Goal: Entertainment & Leisure: Browse casually

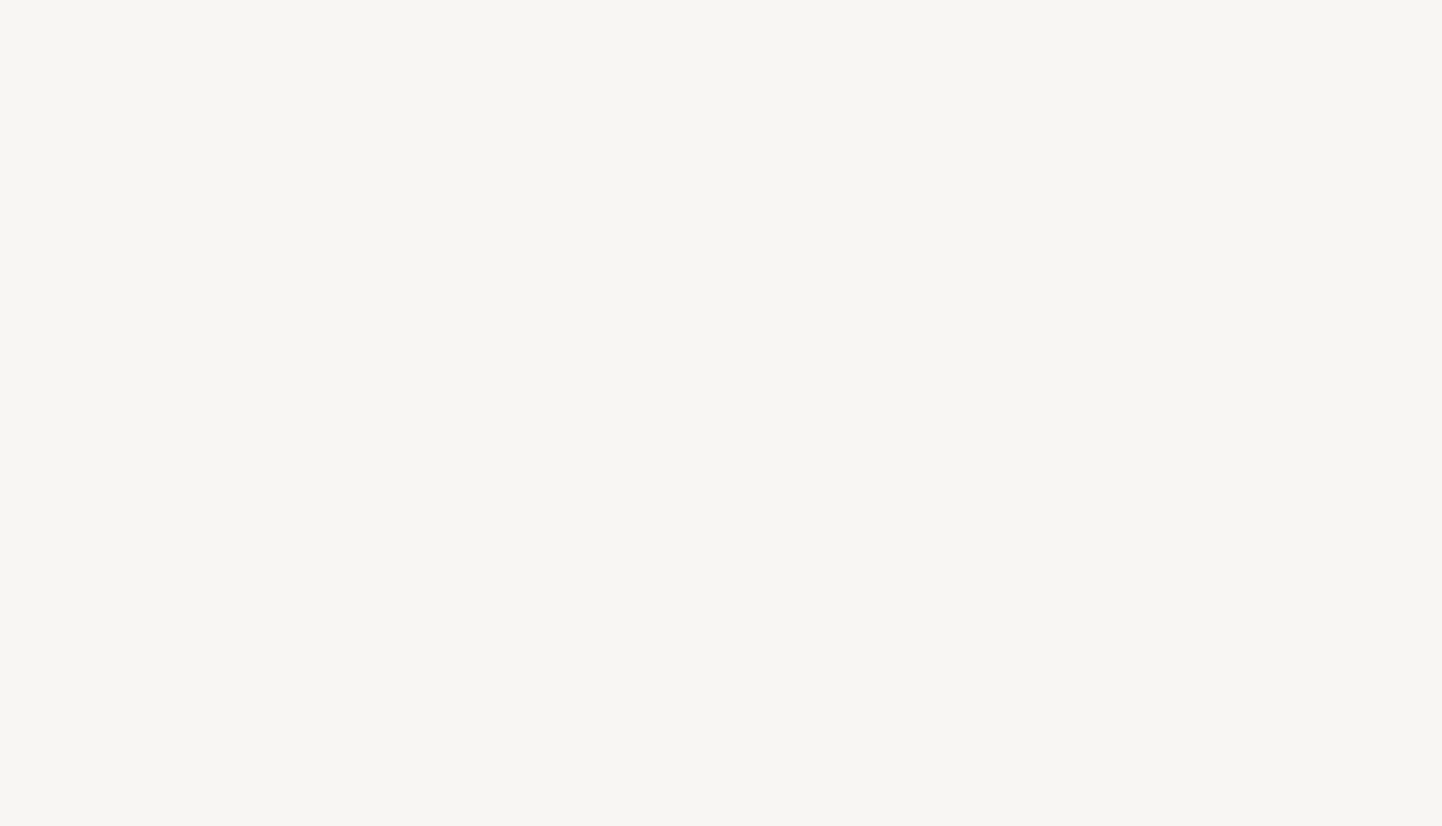
scroll to position [10266, 0]
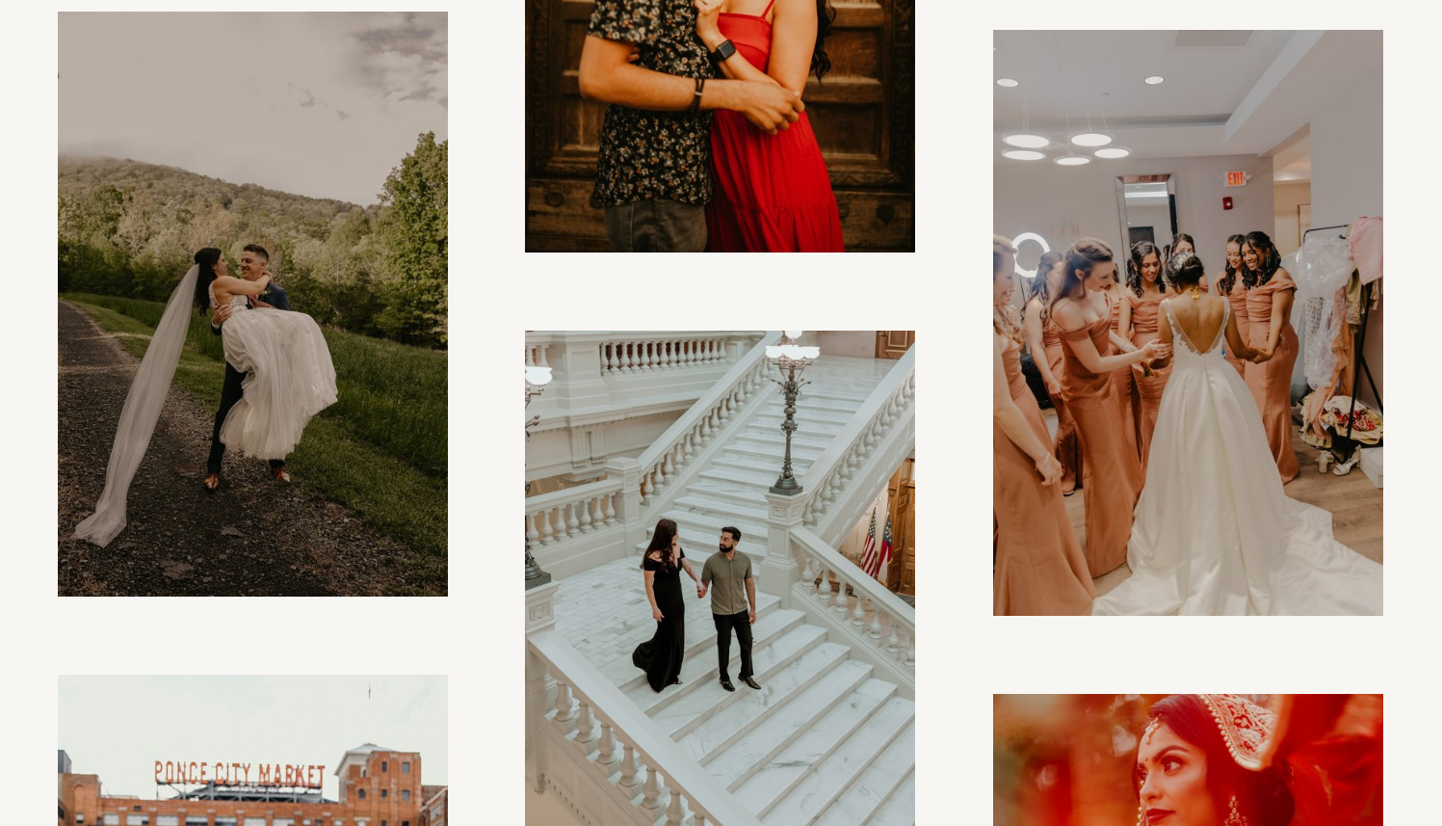
click at [274, 416] on img at bounding box center [253, 305] width 390 height 586
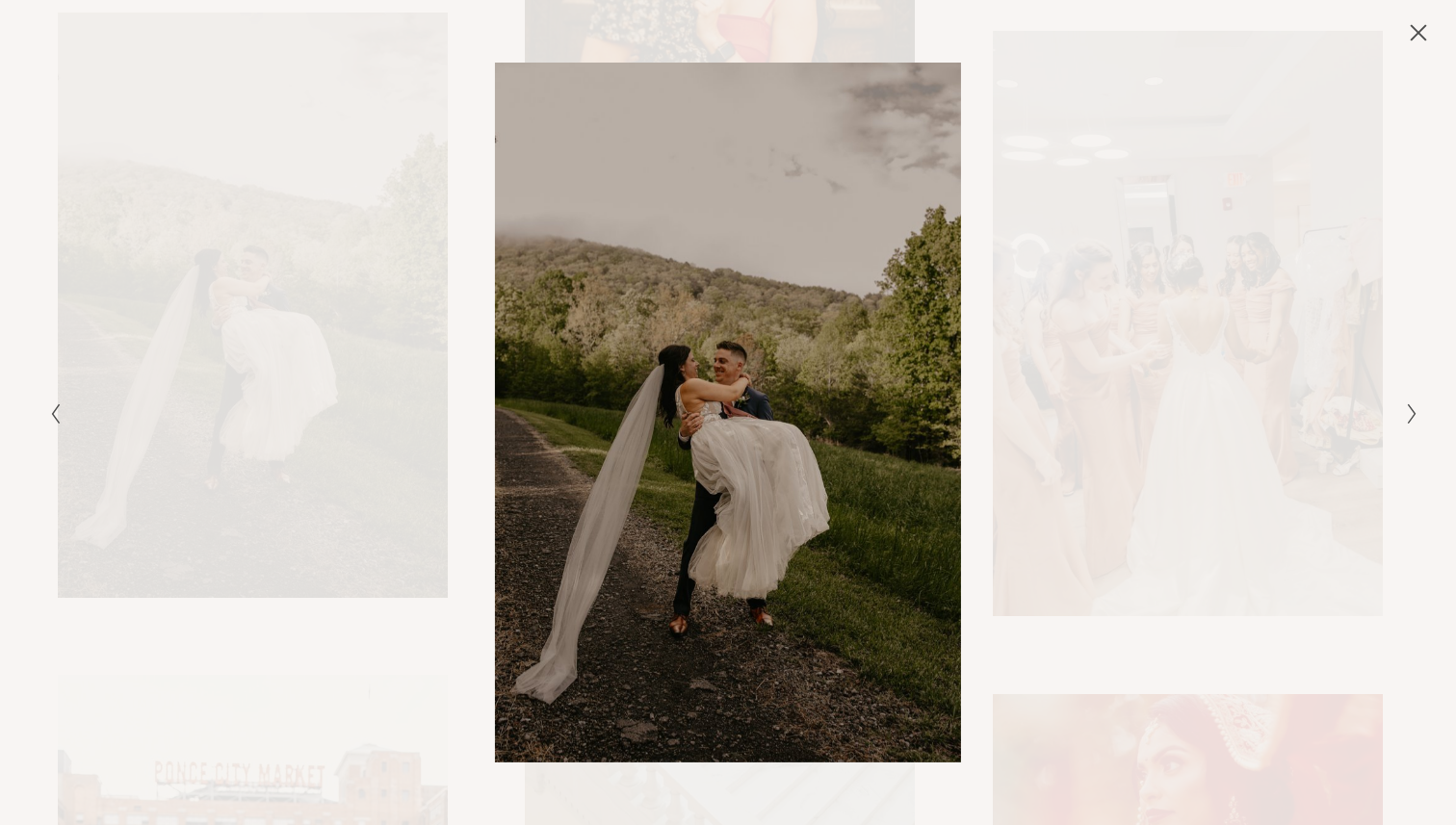
click at [320, 444] on div "Gallery" at bounding box center [385, 412] width 685 height 698
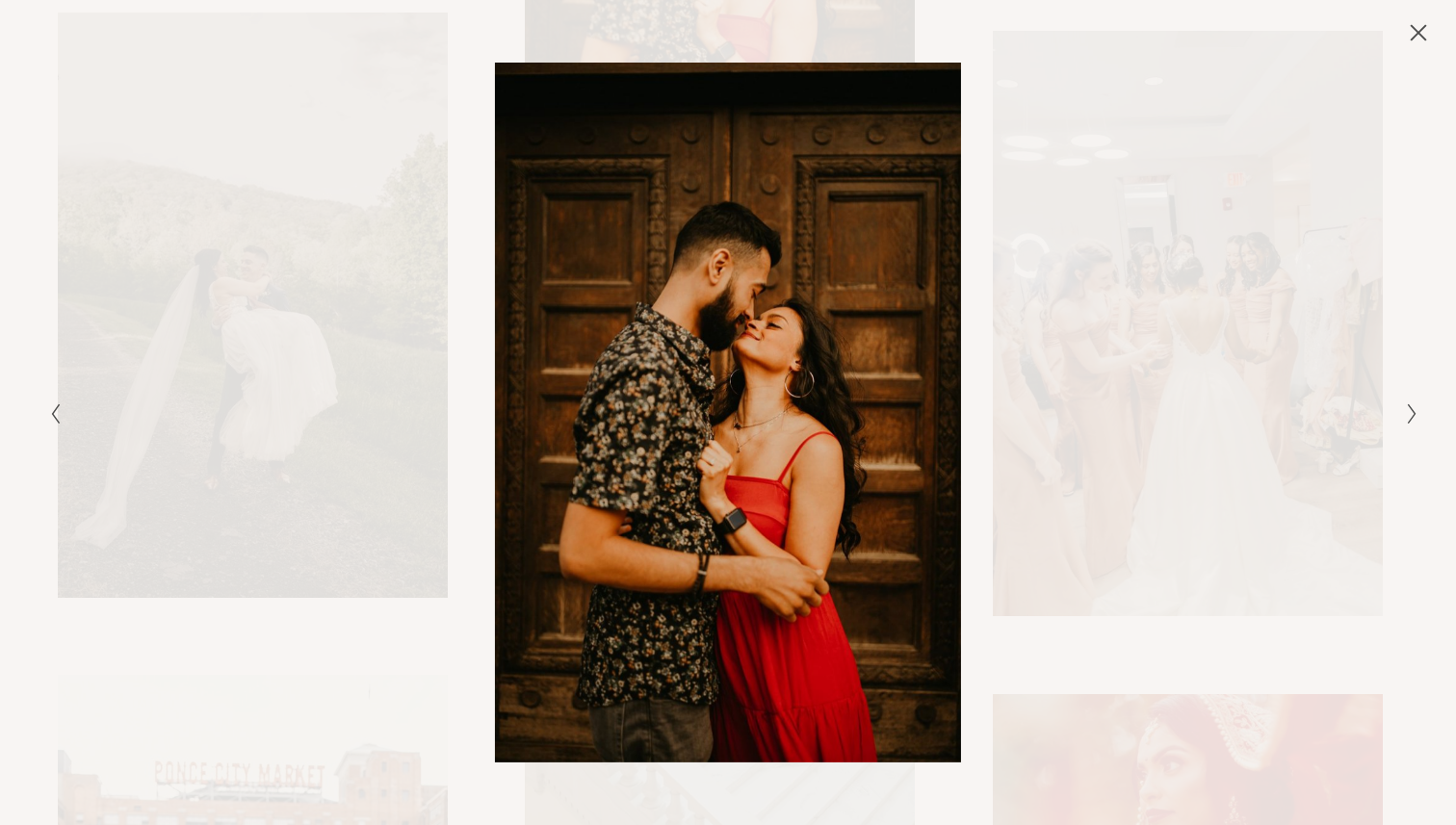
click at [314, 444] on div "Gallery" at bounding box center [385, 412] width 685 height 698
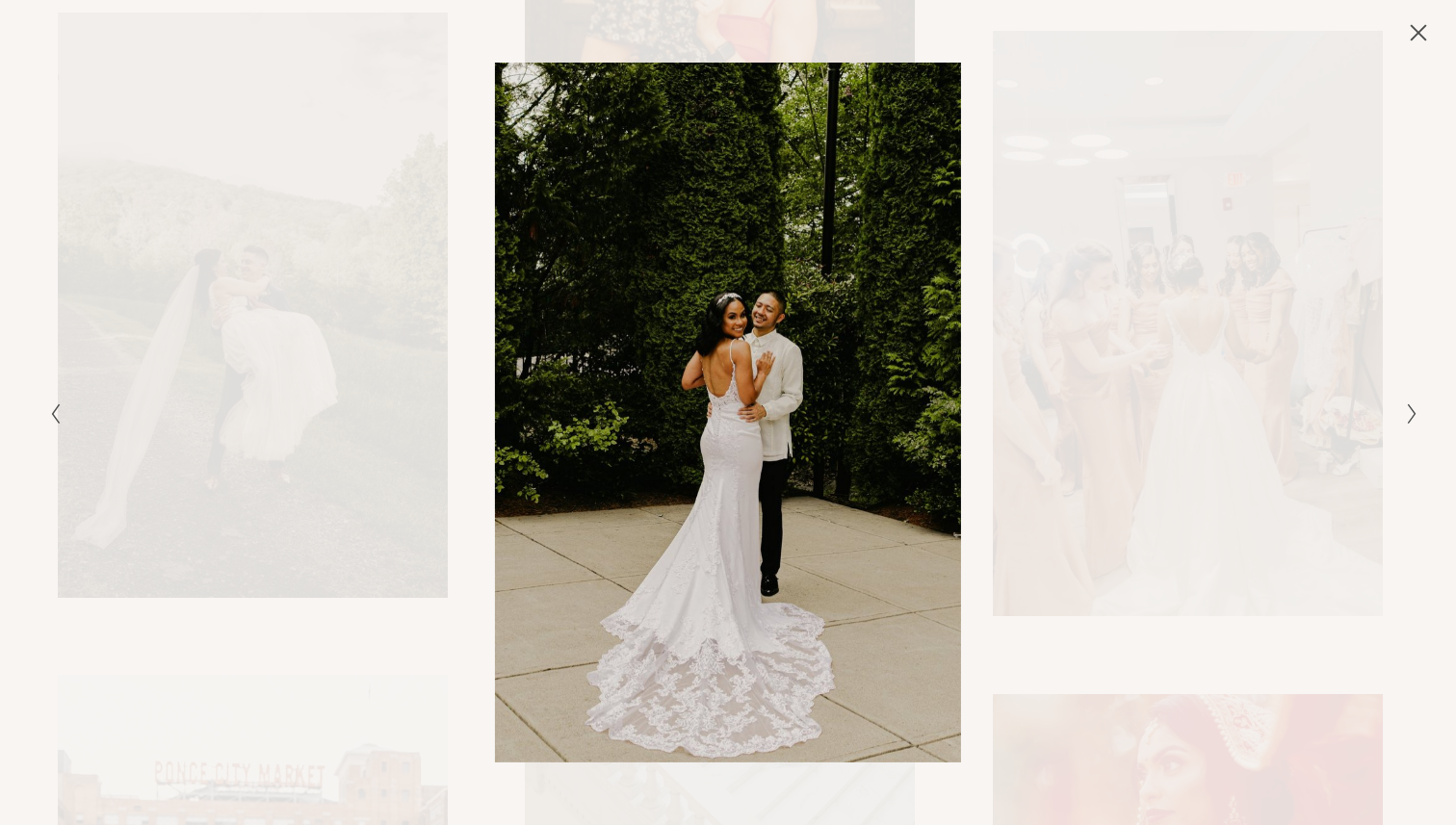
click at [1418, 37] on icon "Close" at bounding box center [1418, 32] width 19 height 19
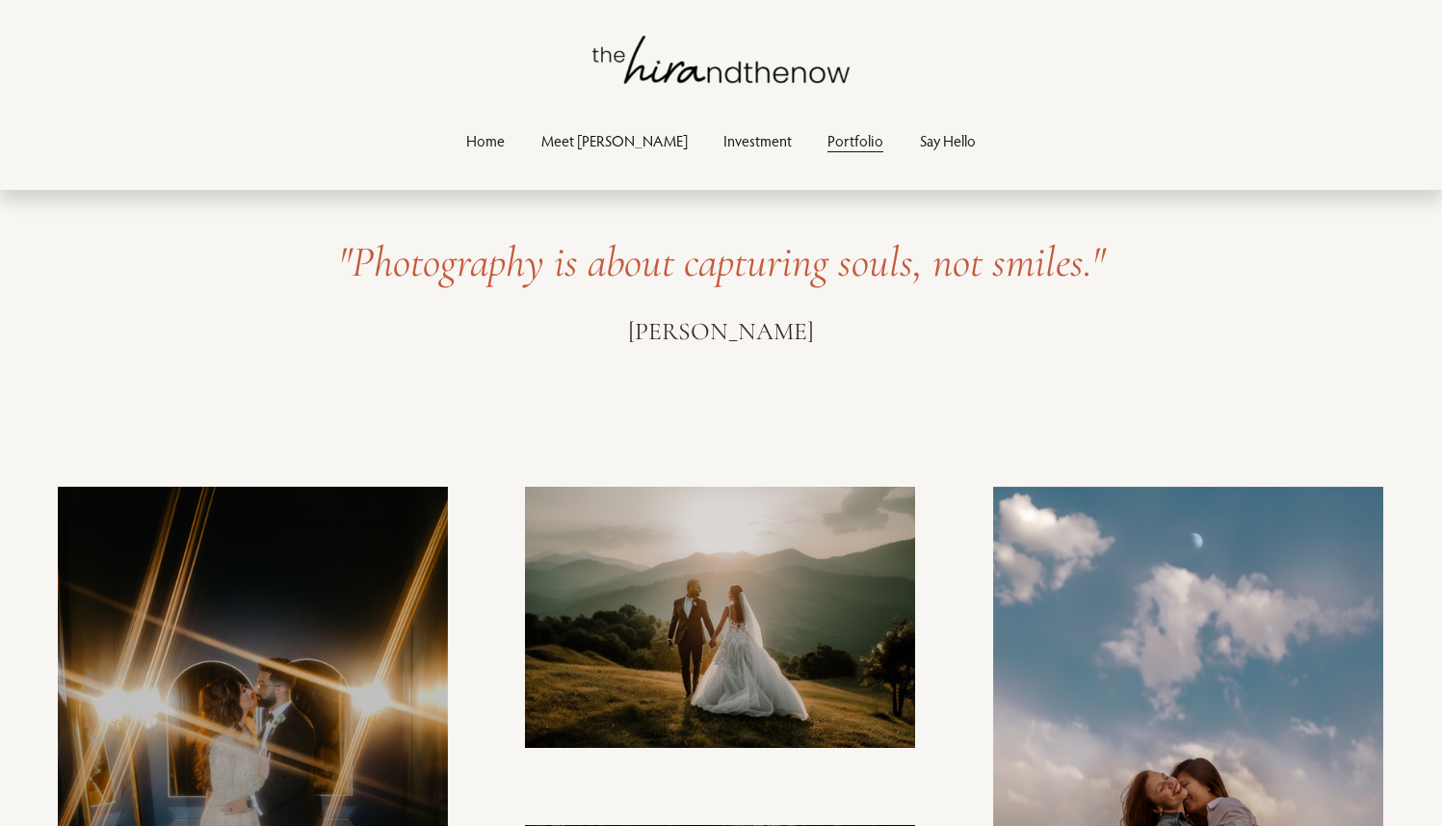
click at [626, 145] on link "Meet [PERSON_NAME]" at bounding box center [614, 140] width 146 height 26
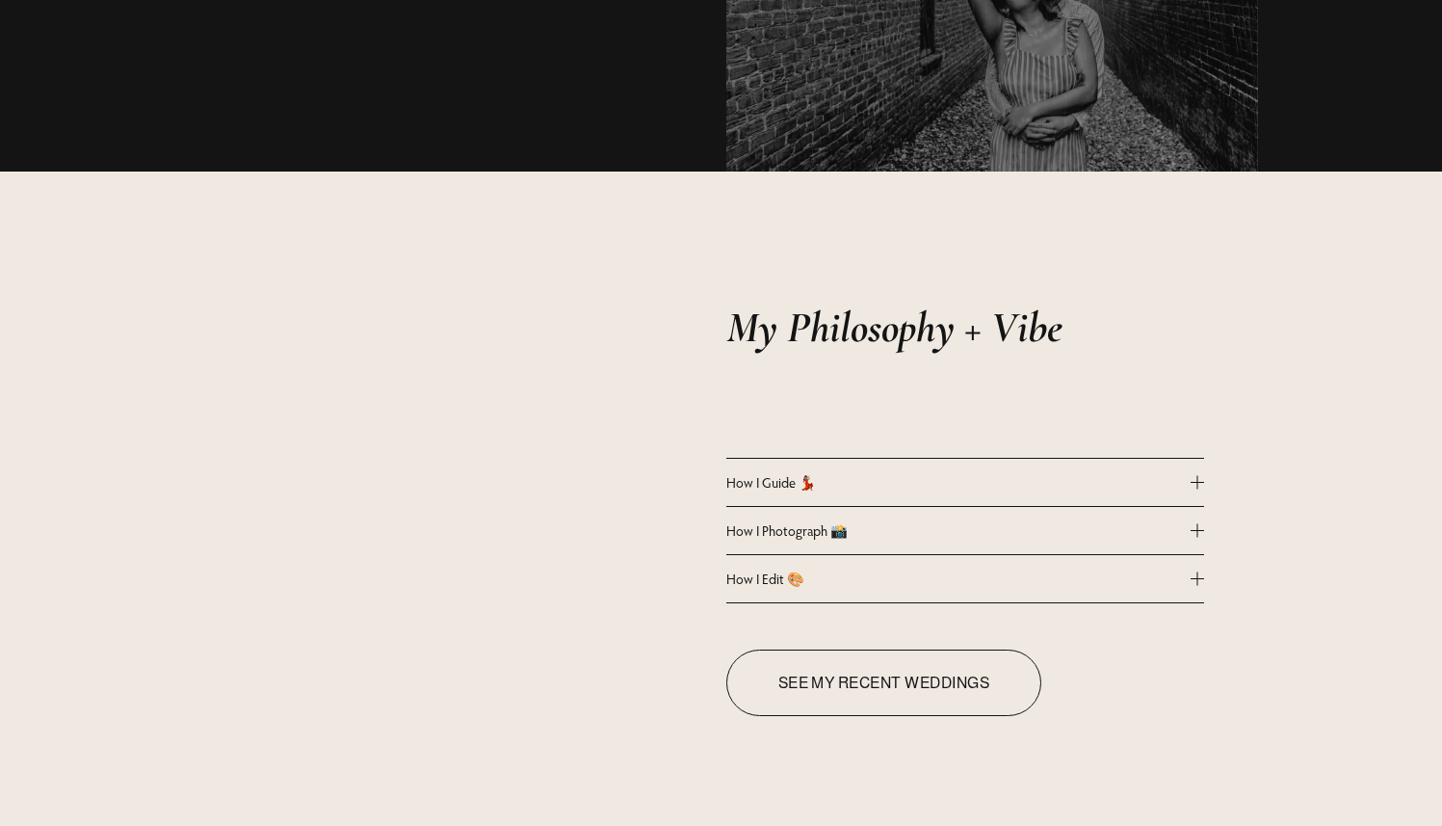
scroll to position [1577, 0]
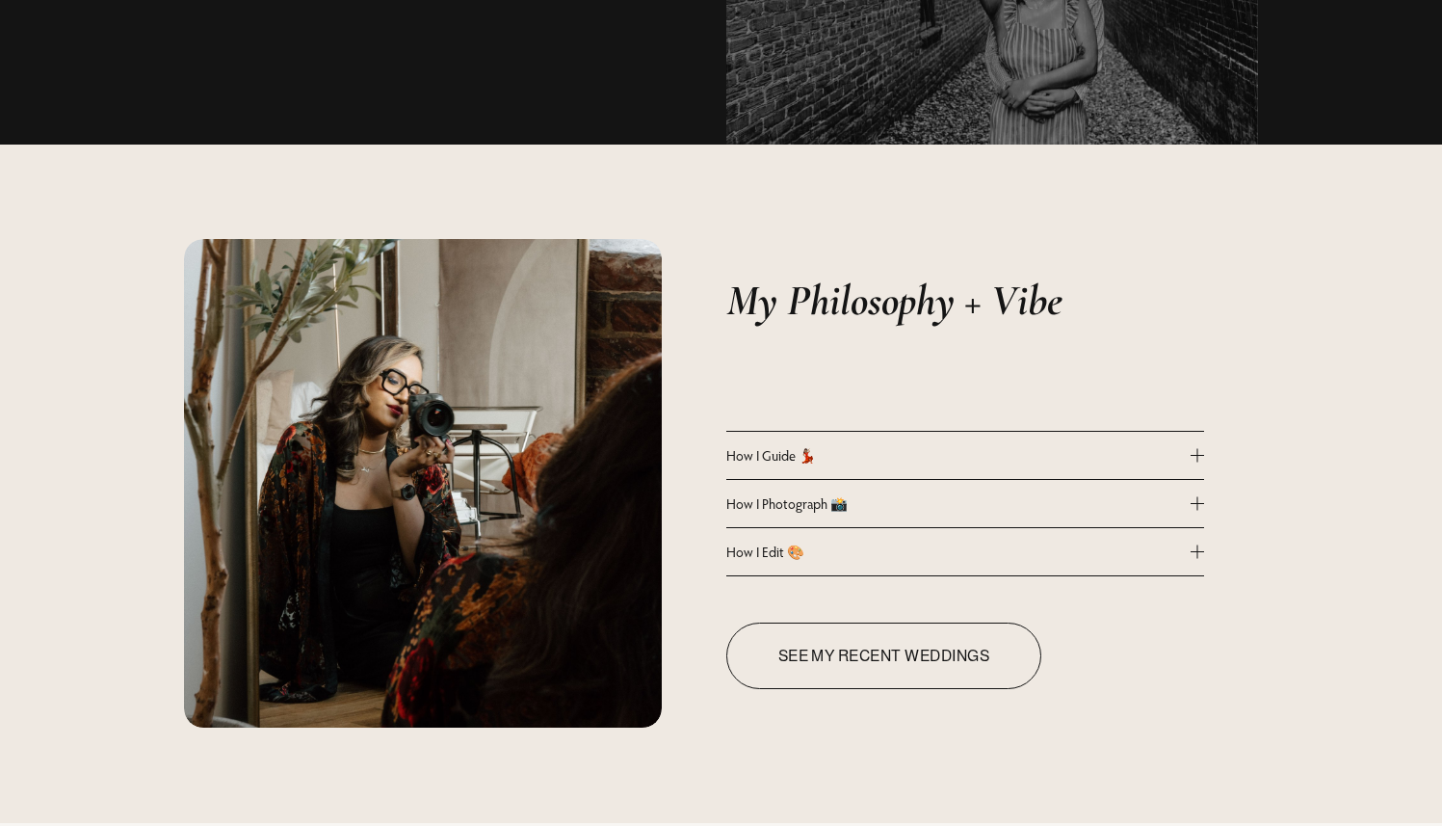
click at [766, 504] on span "How I Photograph 📸" at bounding box center [958, 503] width 464 height 18
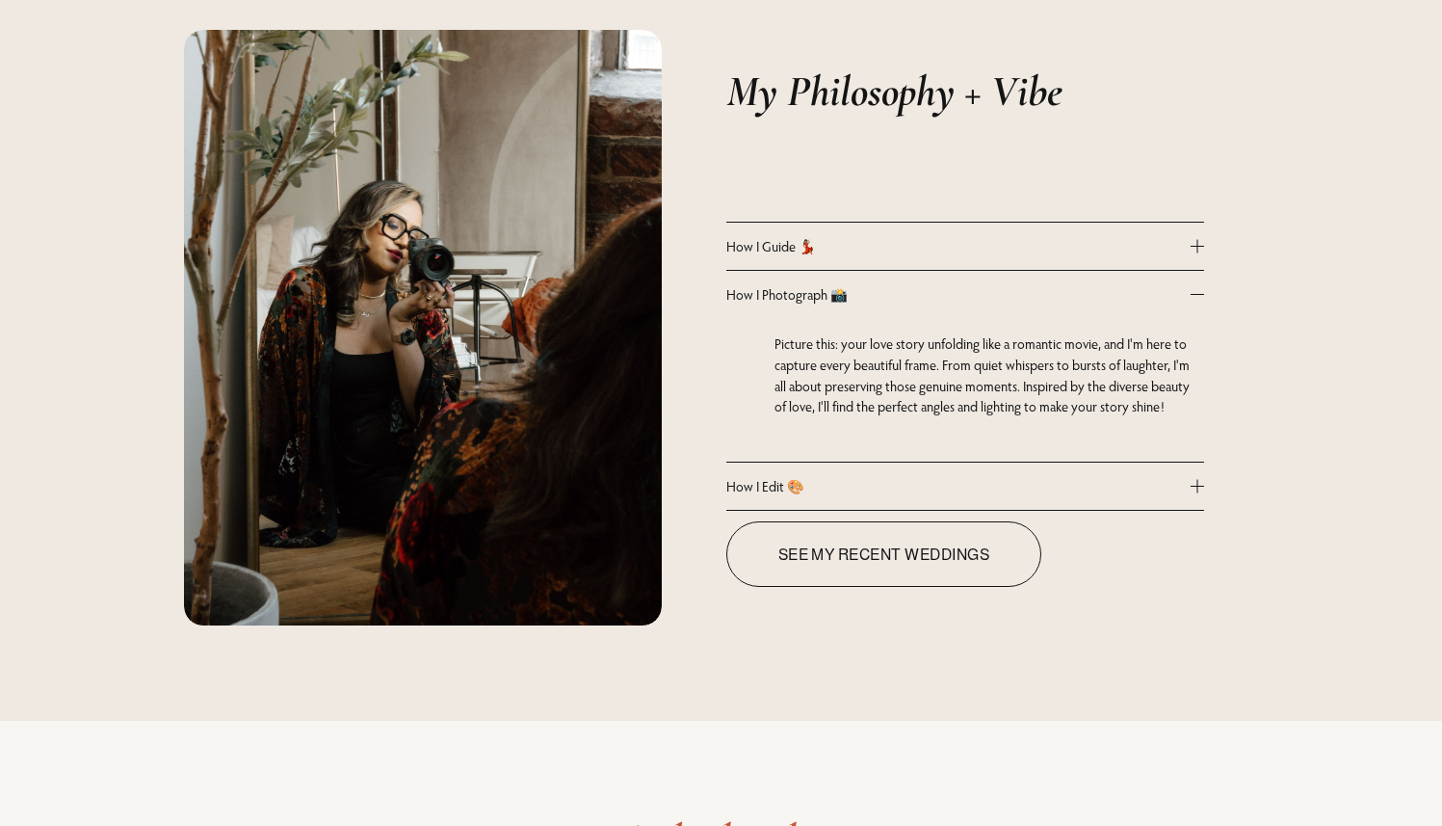
scroll to position [1804, 0]
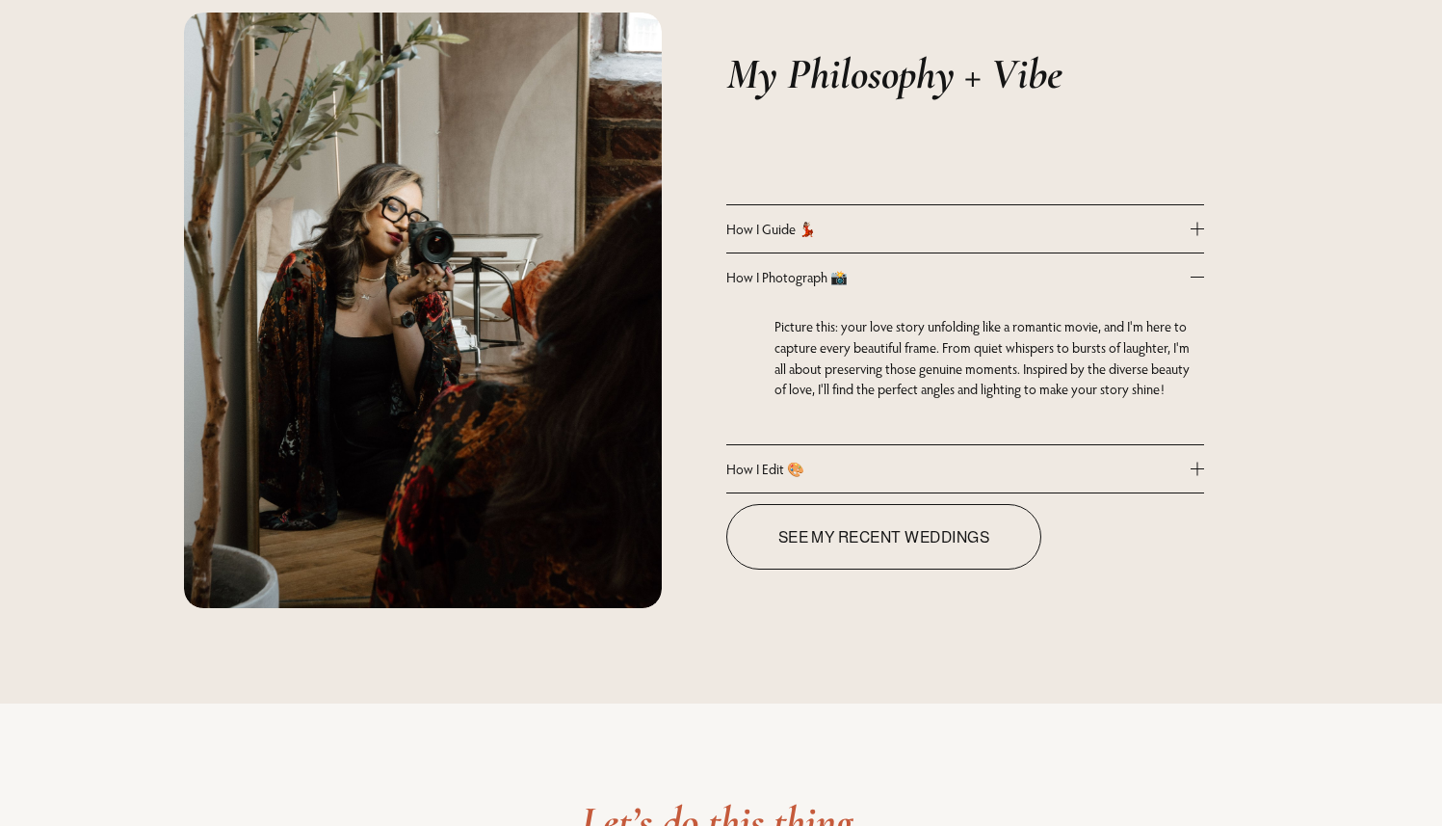
click at [834, 458] on button "How I Edit 🎨" at bounding box center [965, 468] width 478 height 47
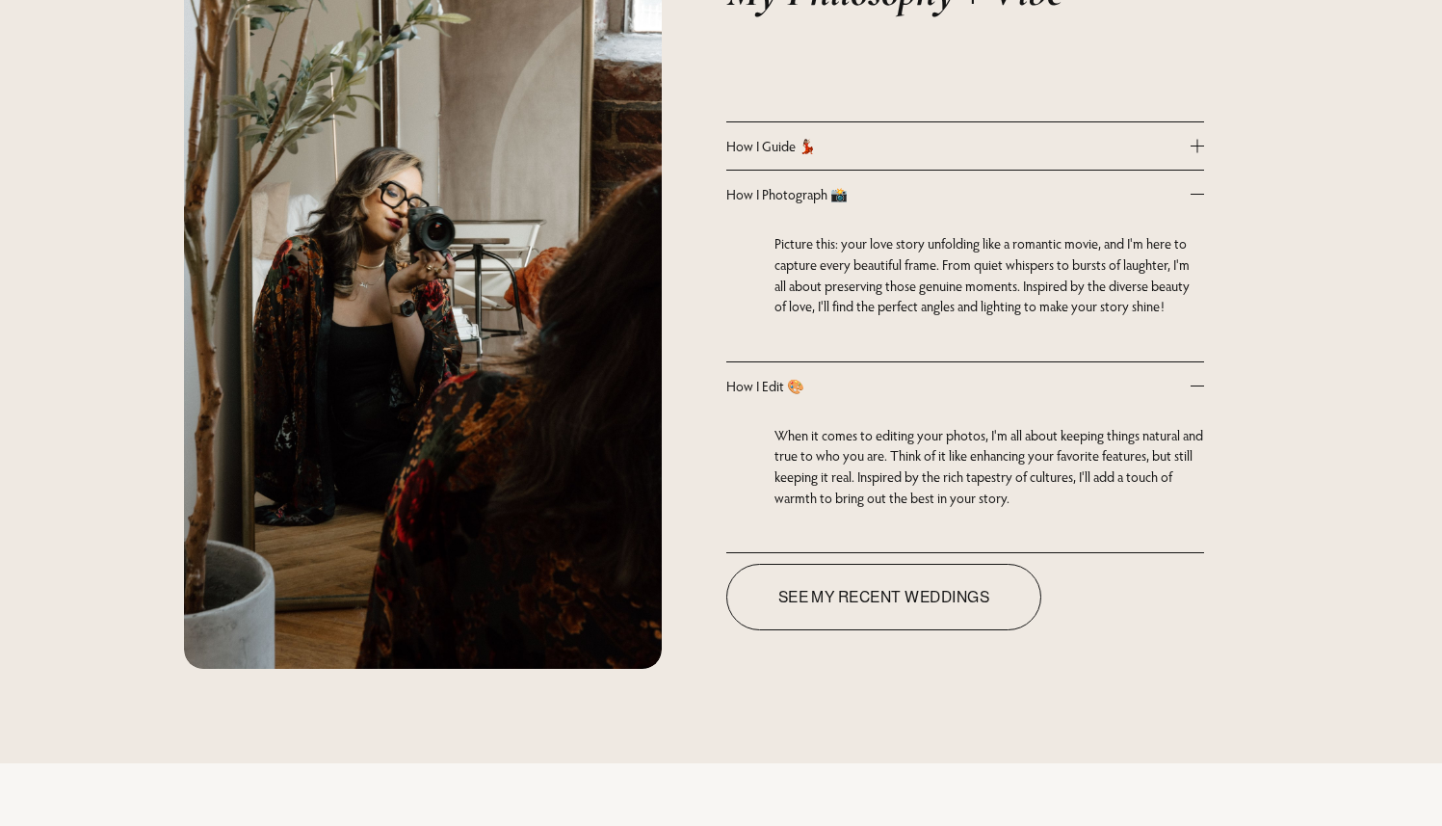
scroll to position [1892, 0]
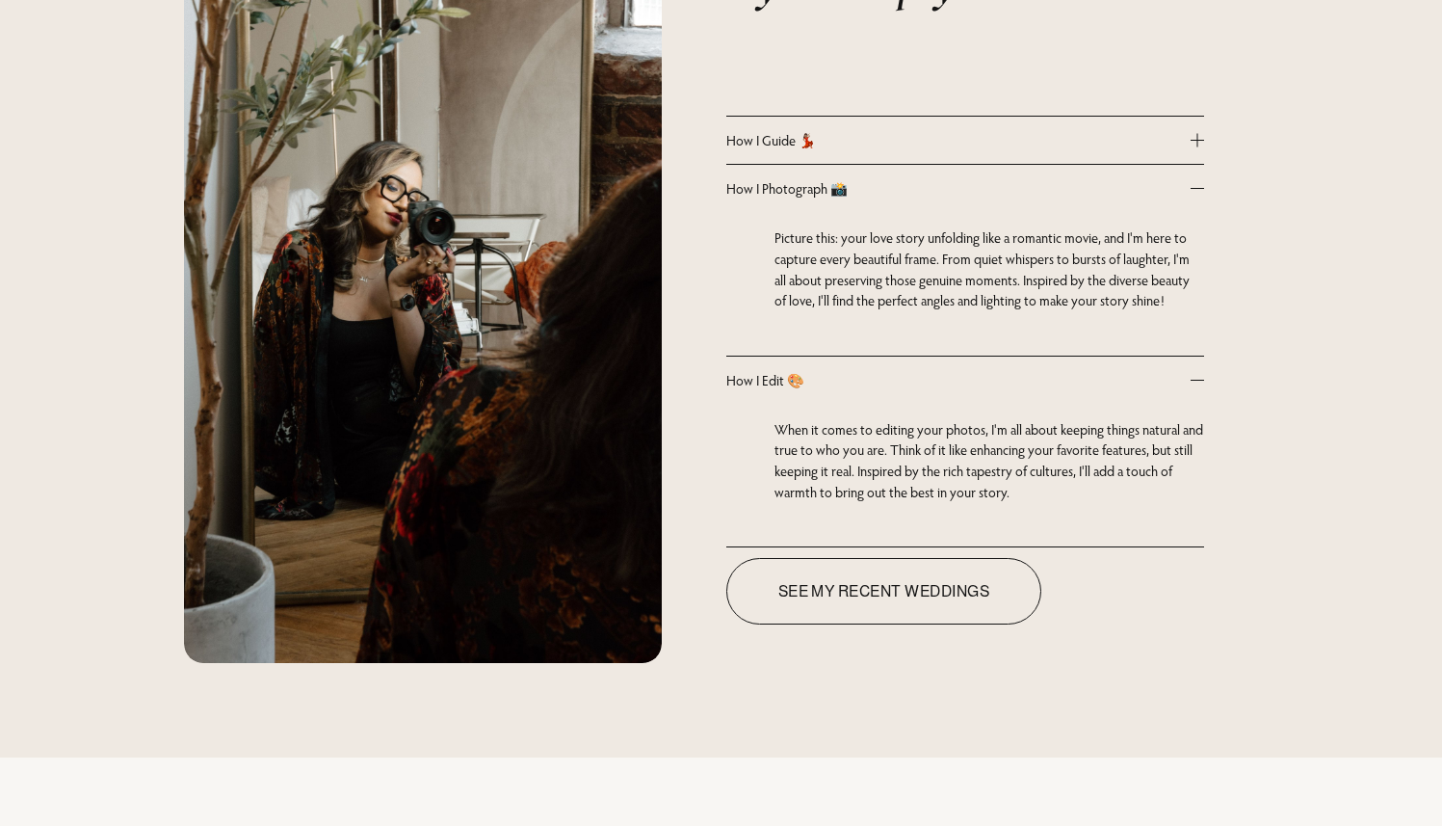
click at [921, 427] on p "When it comes to editing your photos, I'm all about keeping things natural and …" at bounding box center [990, 460] width 430 height 83
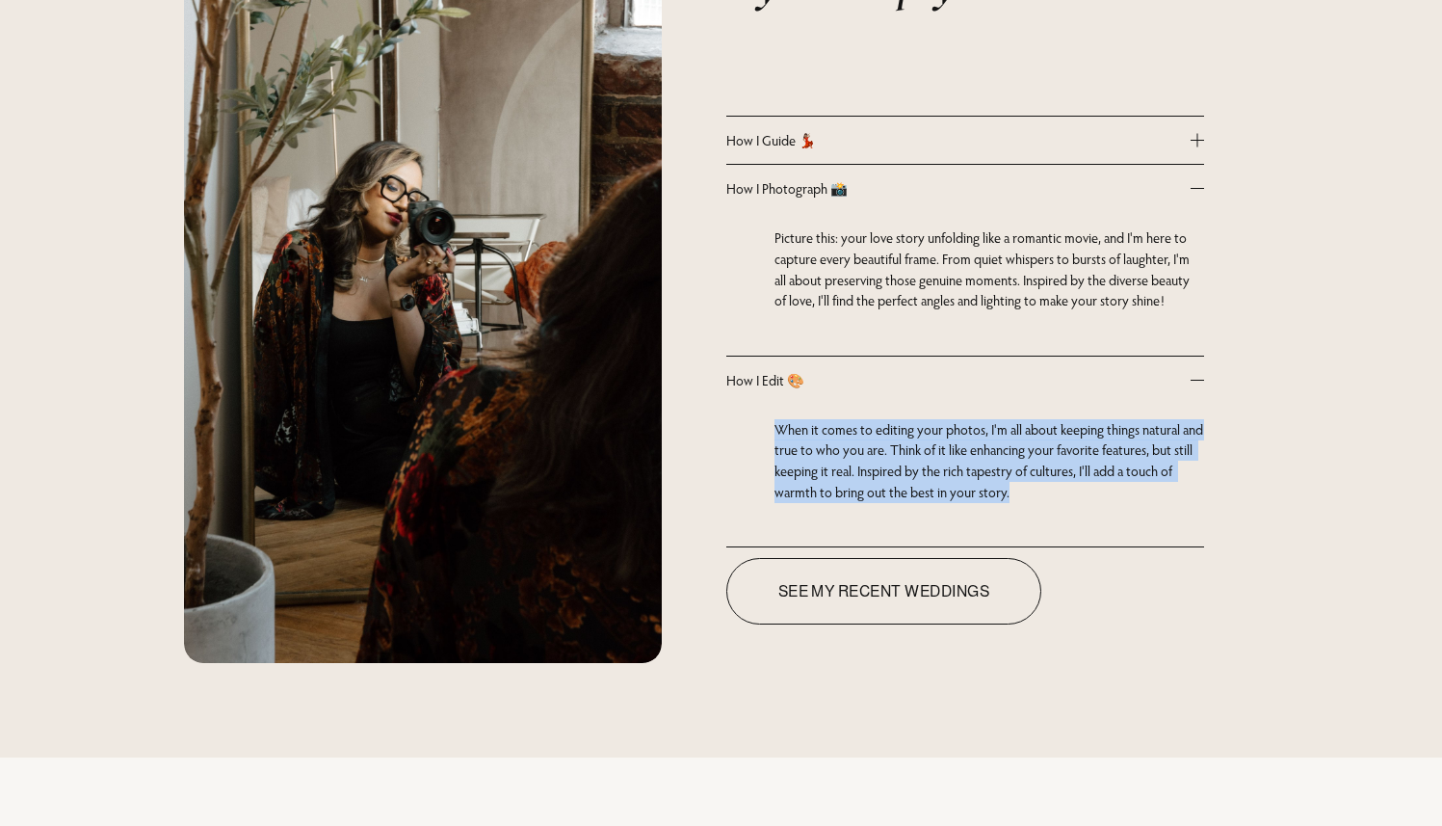
click at [953, 431] on p "When it comes to editing your photos, I'm all about keeping things natural and …" at bounding box center [990, 460] width 430 height 83
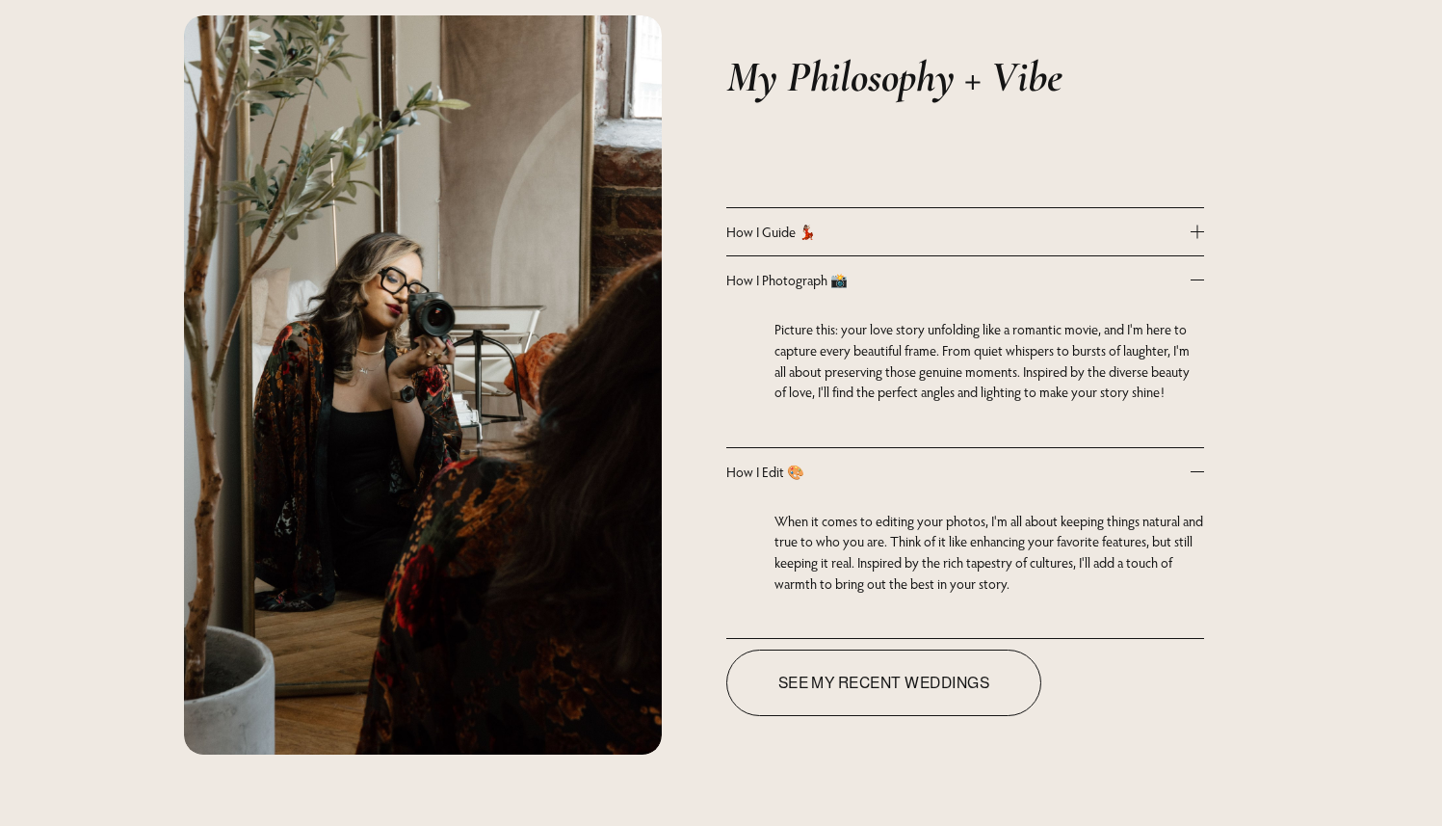
scroll to position [1798, 0]
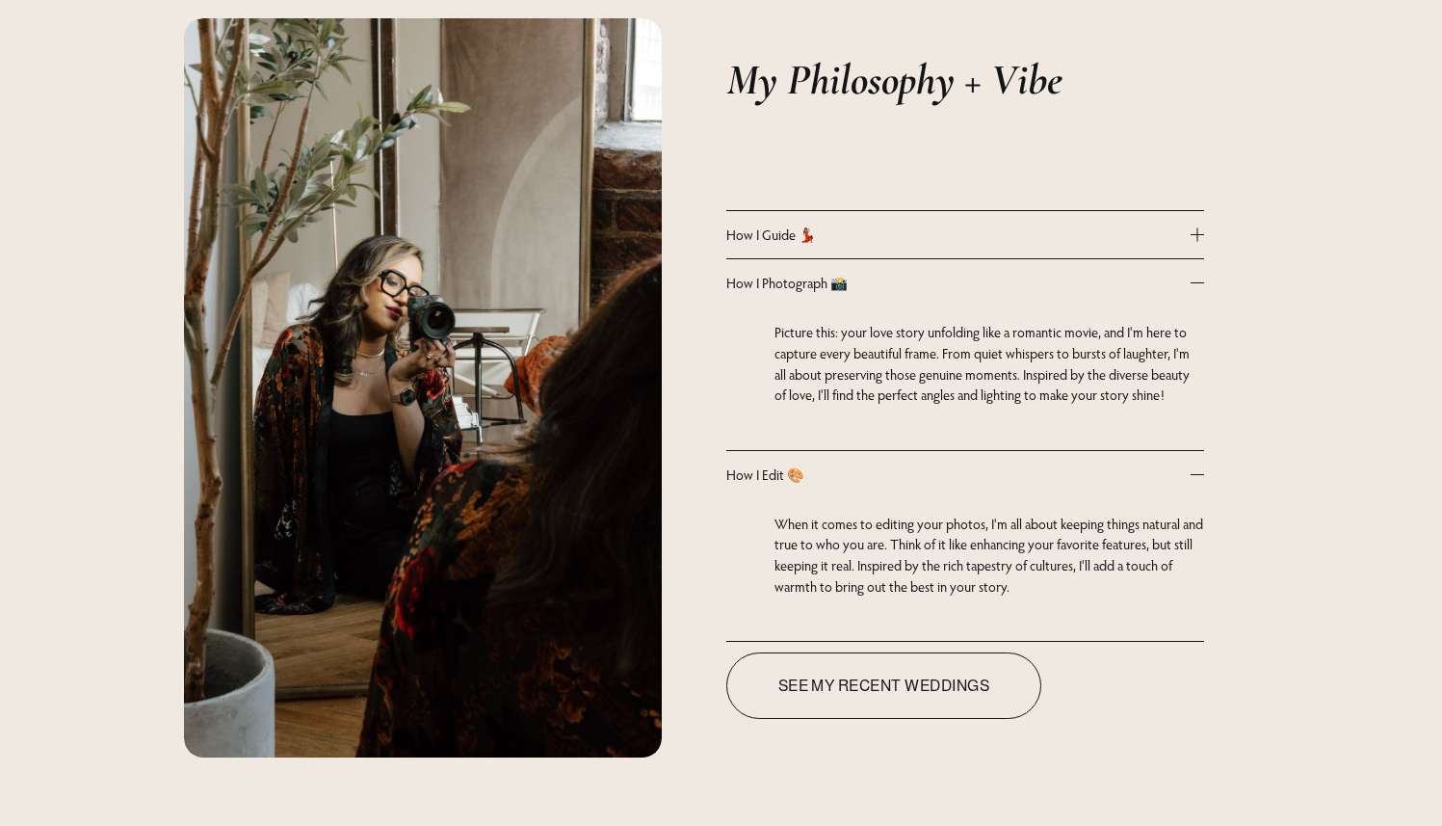
click at [954, 237] on span "How I Guide 💃🏽" at bounding box center [958, 234] width 464 height 18
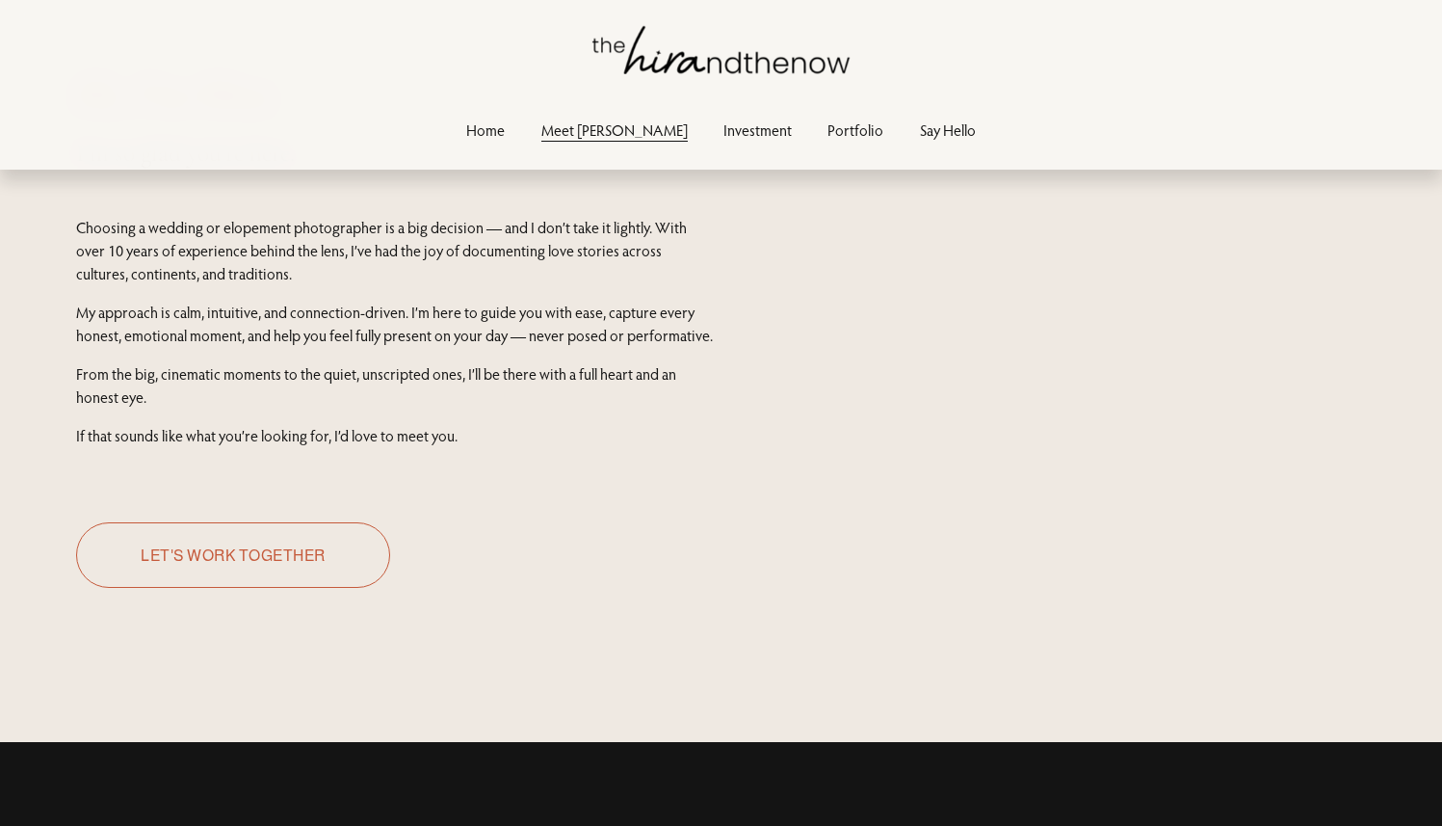
scroll to position [0, 0]
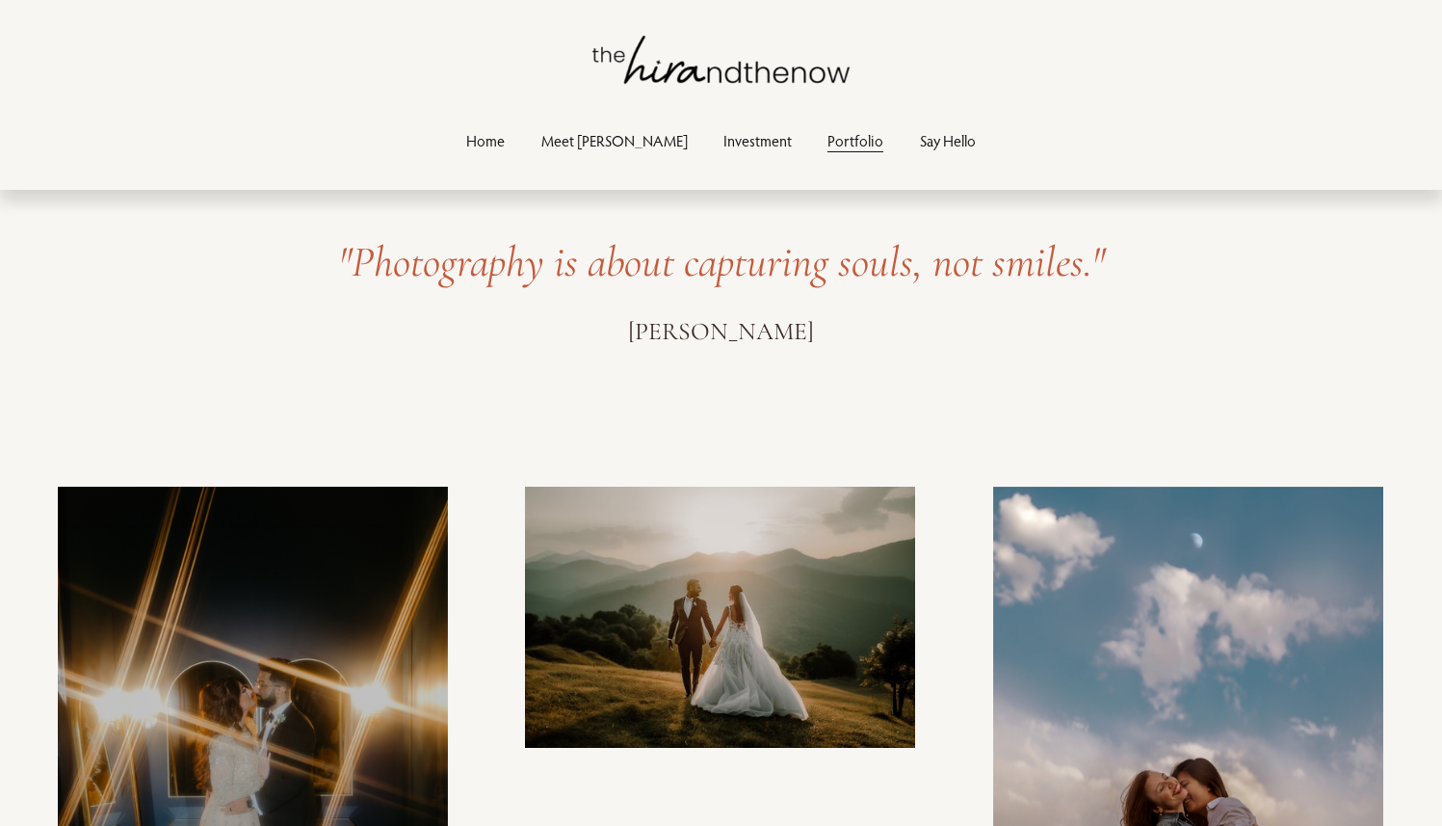
click at [828, 145] on link "Portfolio" at bounding box center [856, 140] width 56 height 26
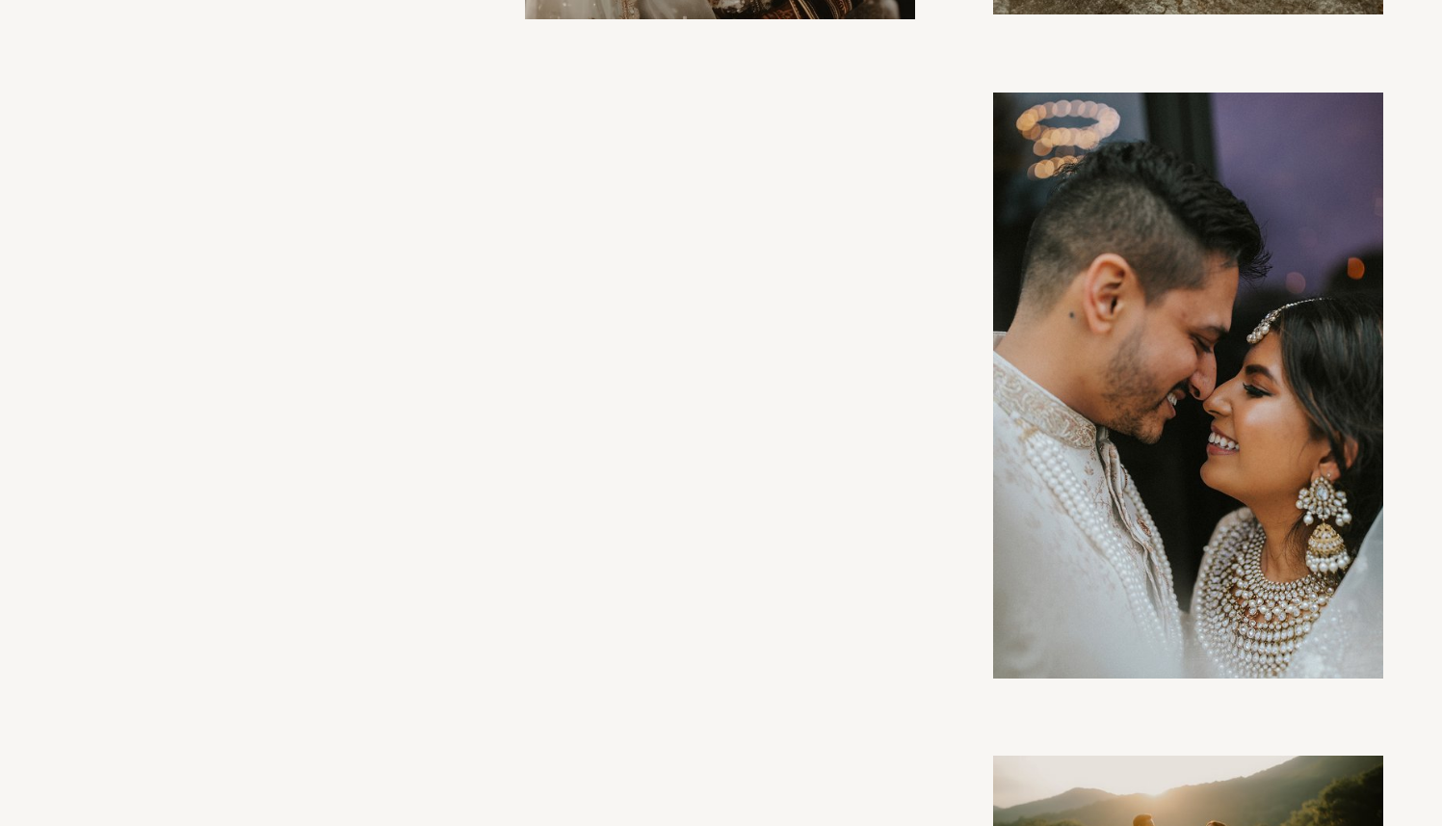
scroll to position [3001, 0]
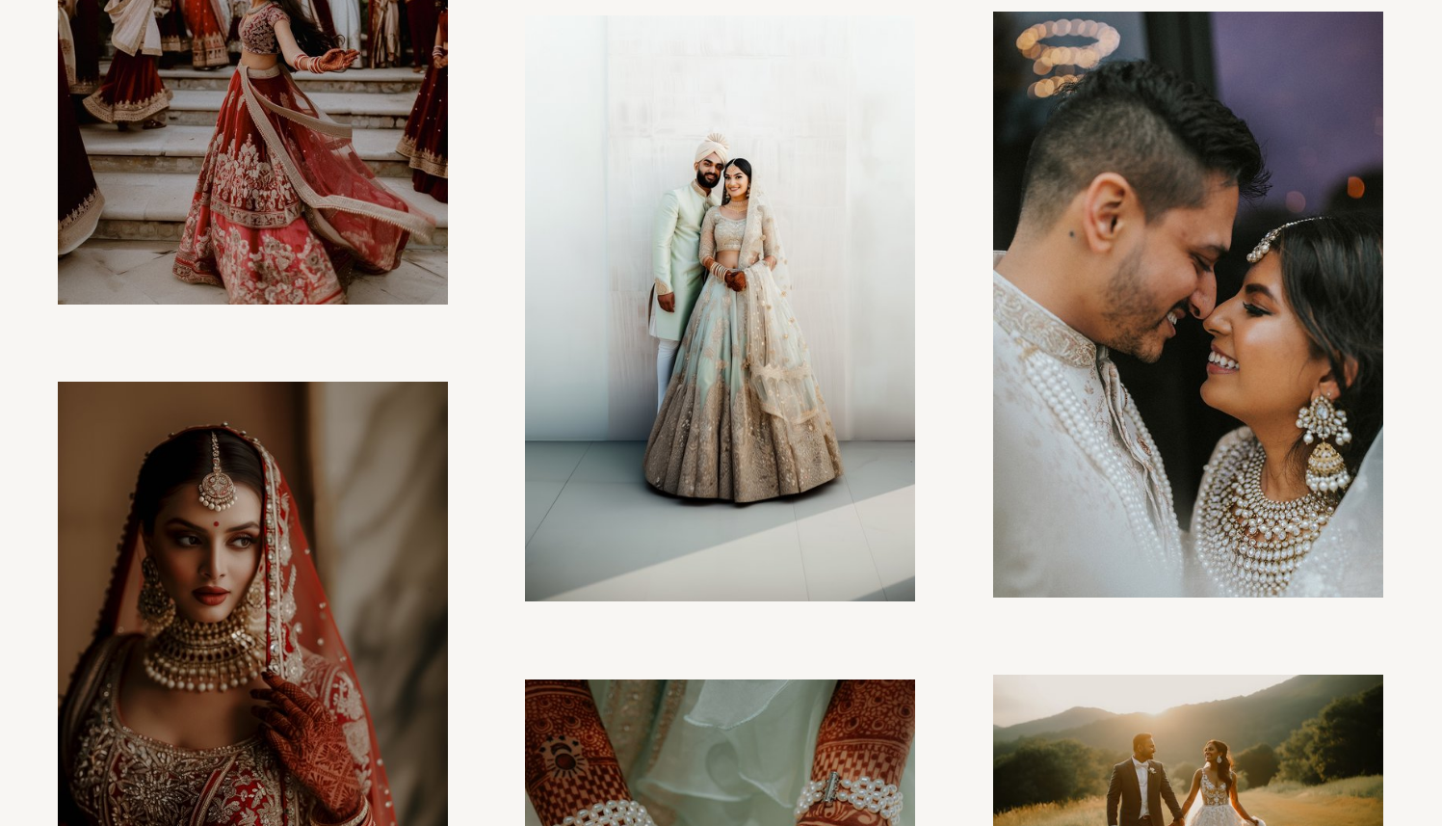
click at [824, 359] on img at bounding box center [720, 308] width 391 height 587
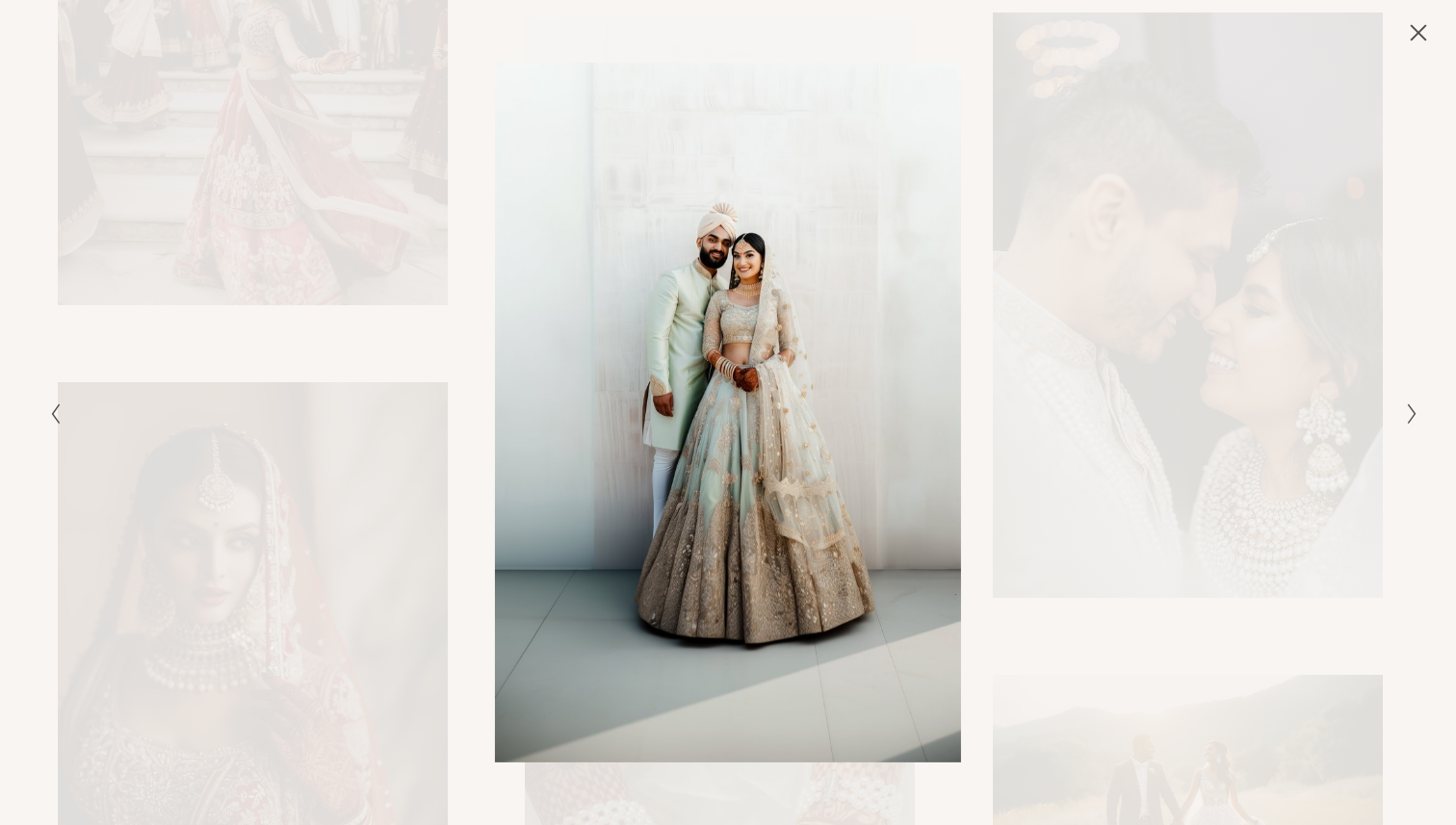
click at [1047, 267] on div "Gallery" at bounding box center [1069, 412] width 685 height 698
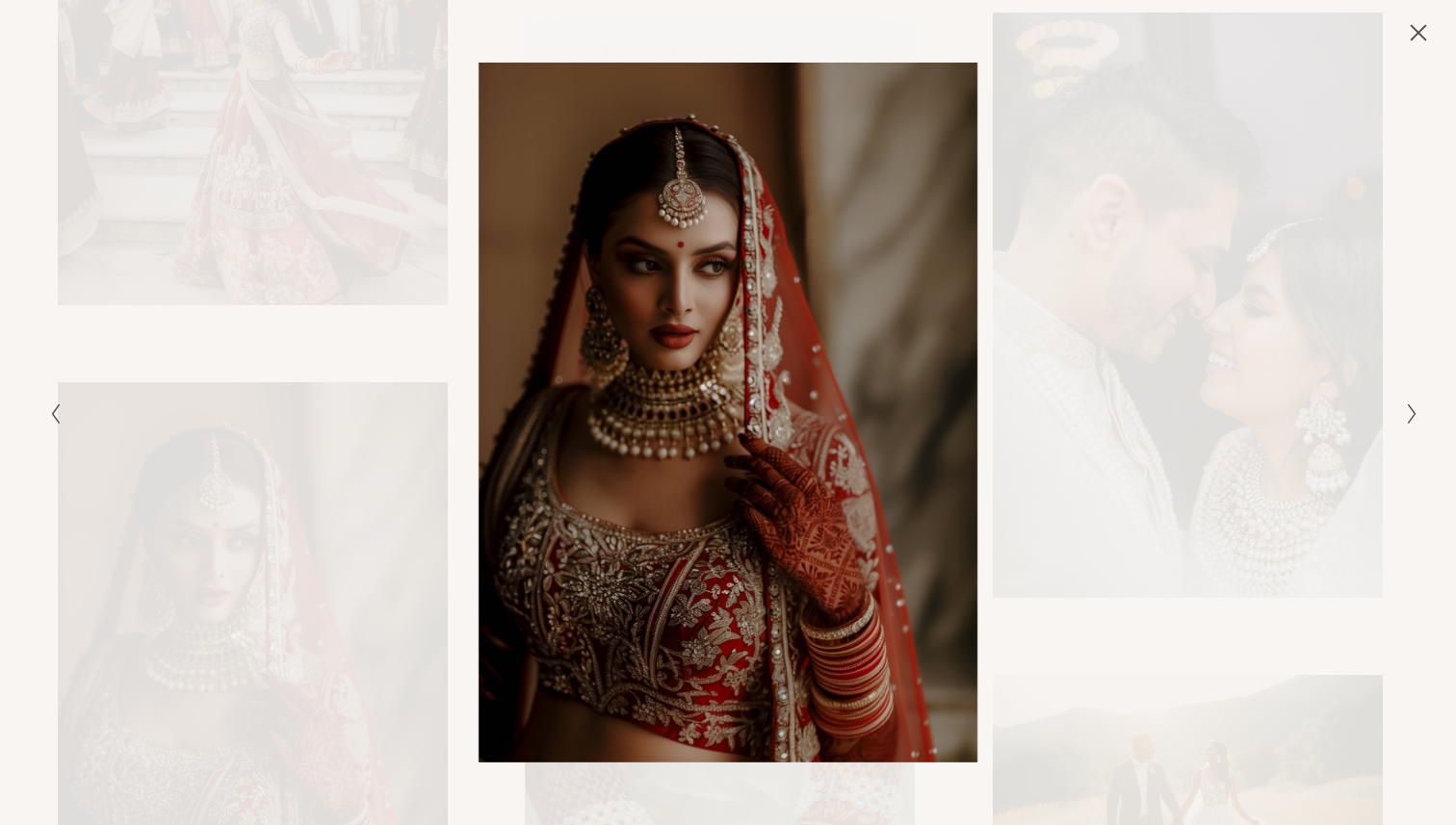
click at [1435, 17] on div "Gallery" at bounding box center [728, 21] width 1456 height 43
click at [1410, 35] on icon "Close" at bounding box center [1418, 32] width 19 height 19
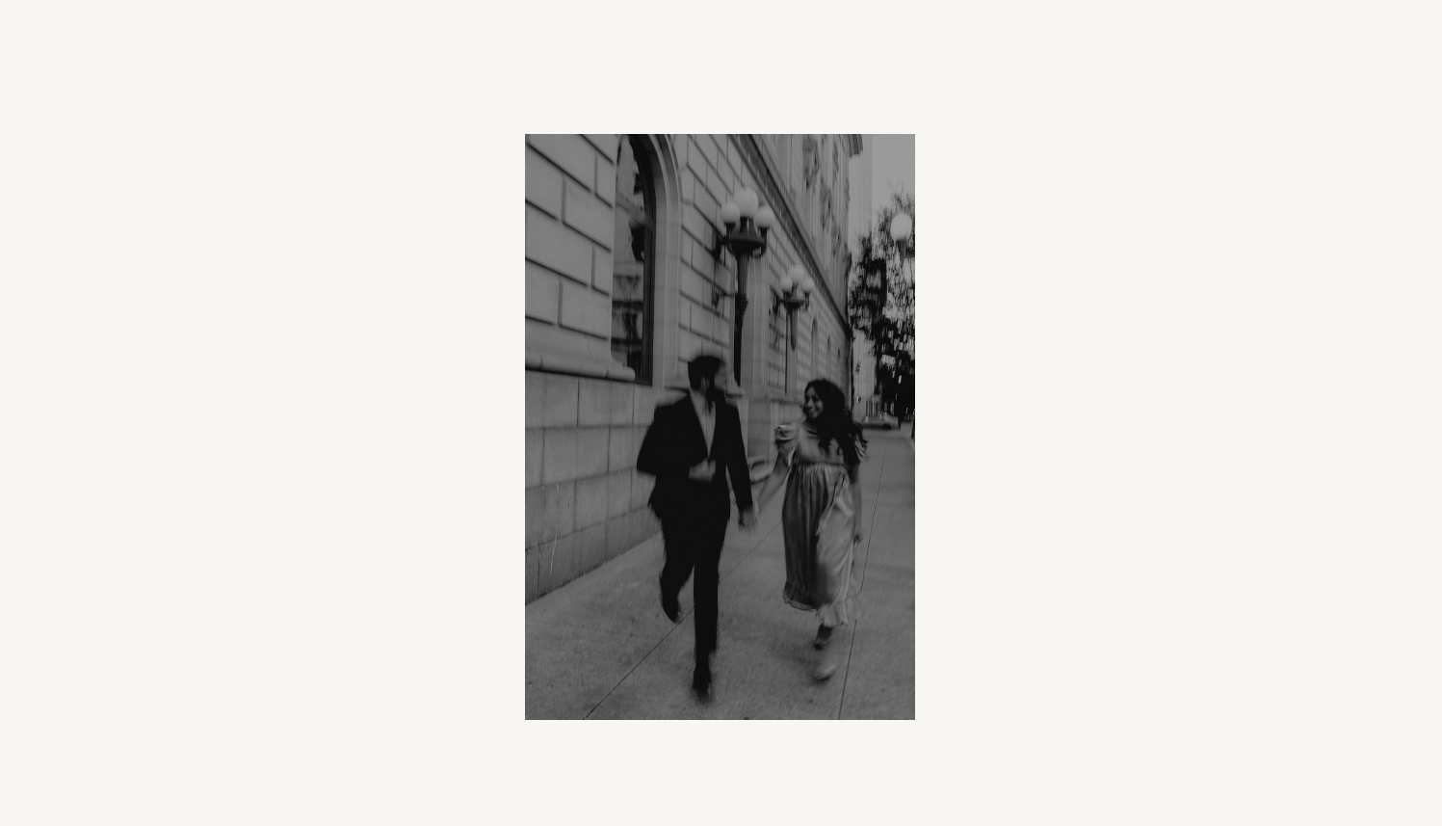
scroll to position [5864, 0]
